Goal: Task Accomplishment & Management: Manage account settings

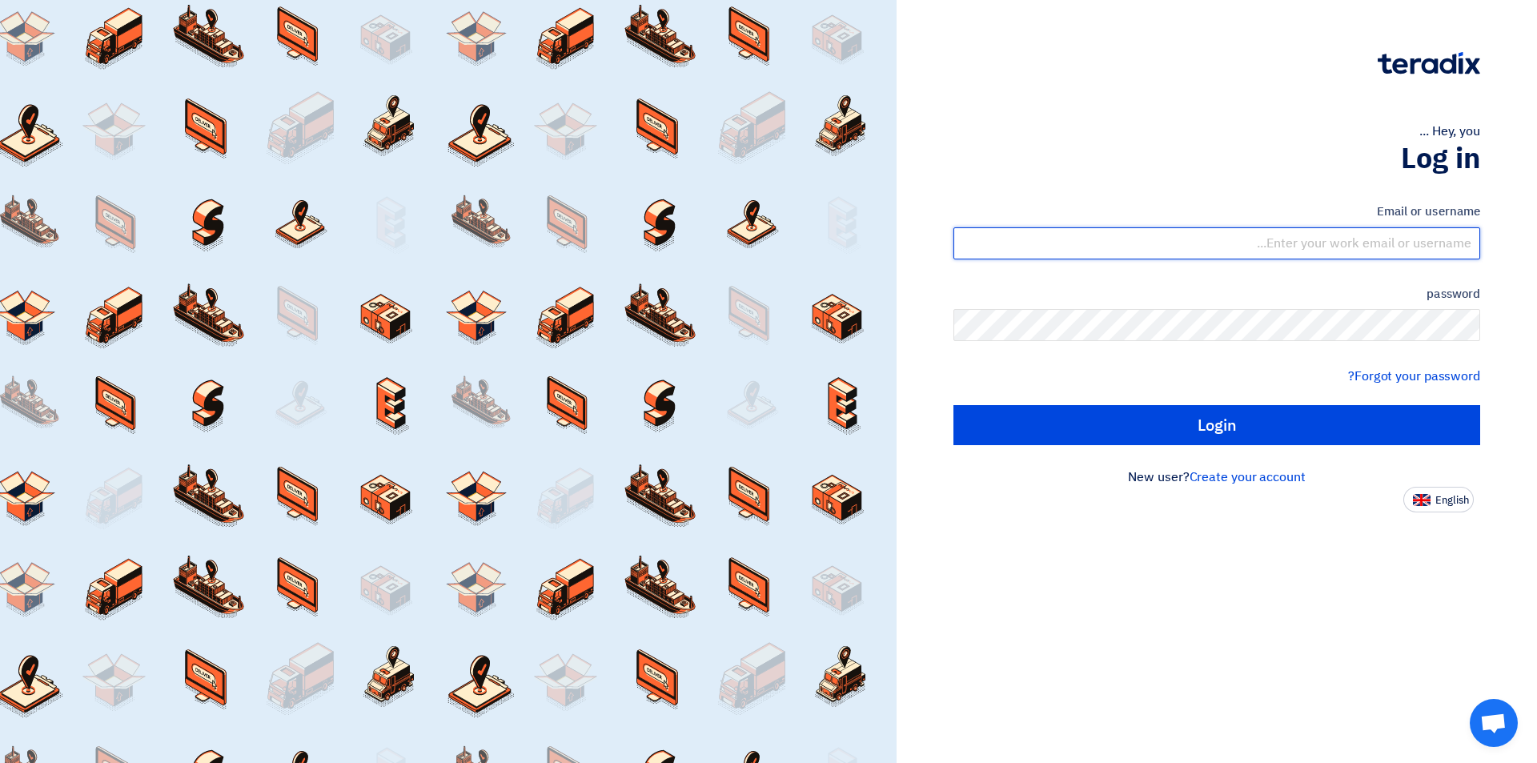
type input "sales@tareeqalkhair.com"
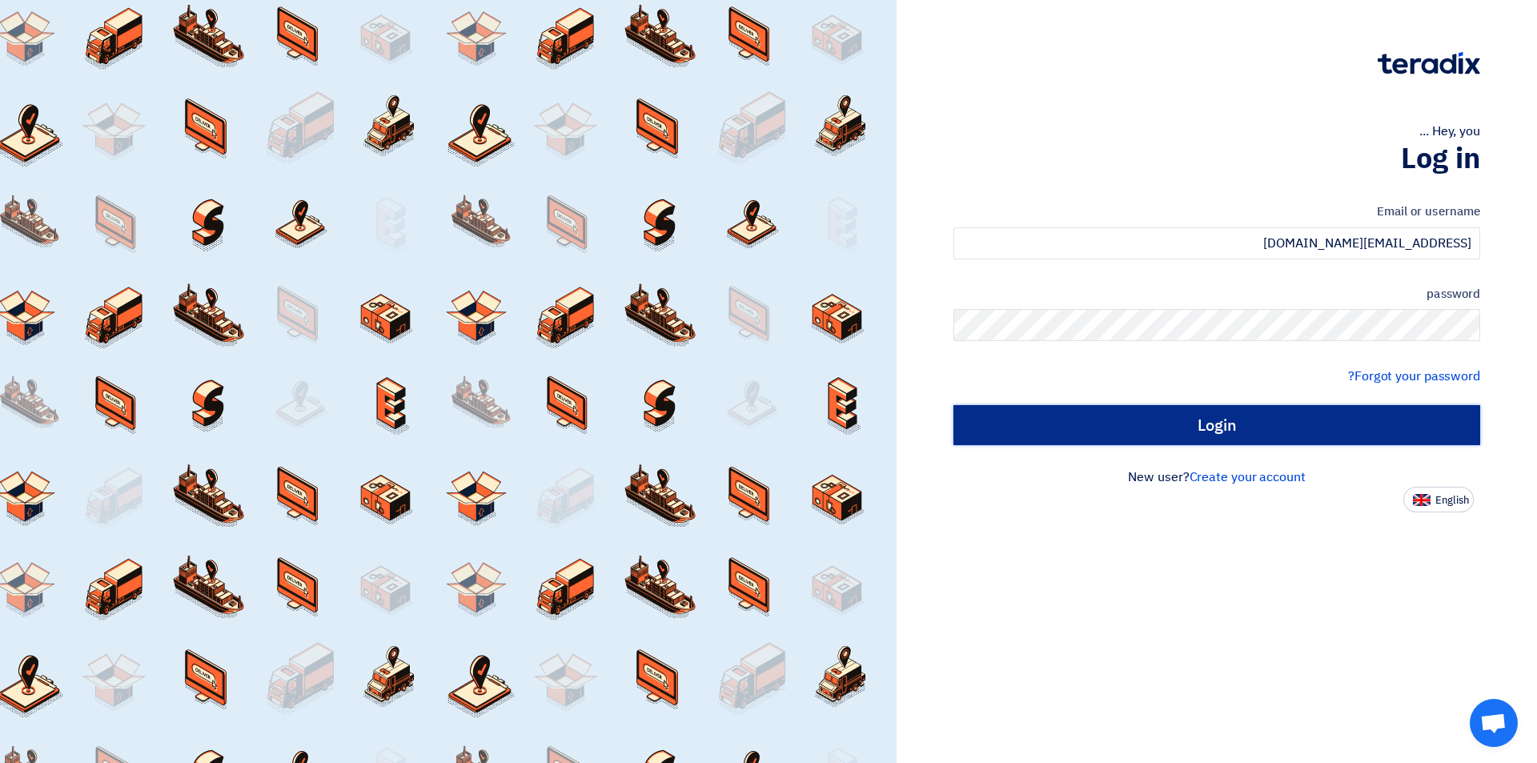
click at [1179, 436] on input "Login" at bounding box center [1217, 425] width 527 height 40
type input "Sign in"
